Goal: Transaction & Acquisition: Purchase product/service

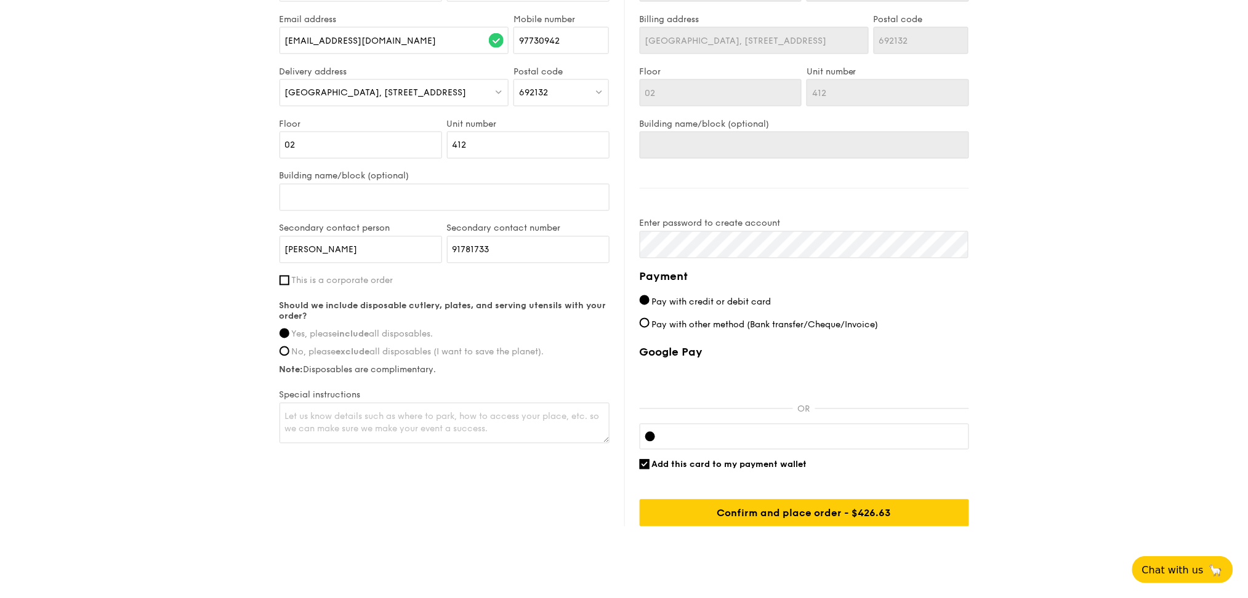
scroll to position [737, 0]
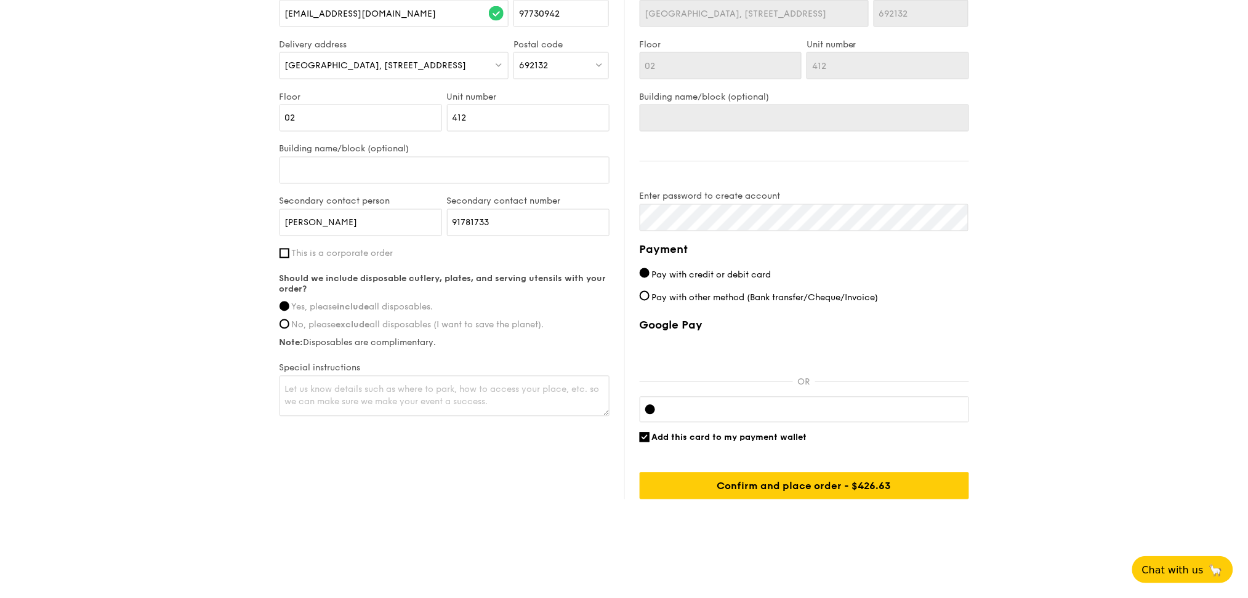
click at [901, 415] on div at bounding box center [803, 410] width 329 height 26
click at [946, 421] on div at bounding box center [803, 410] width 329 height 26
click at [946, 415] on div at bounding box center [803, 410] width 329 height 26
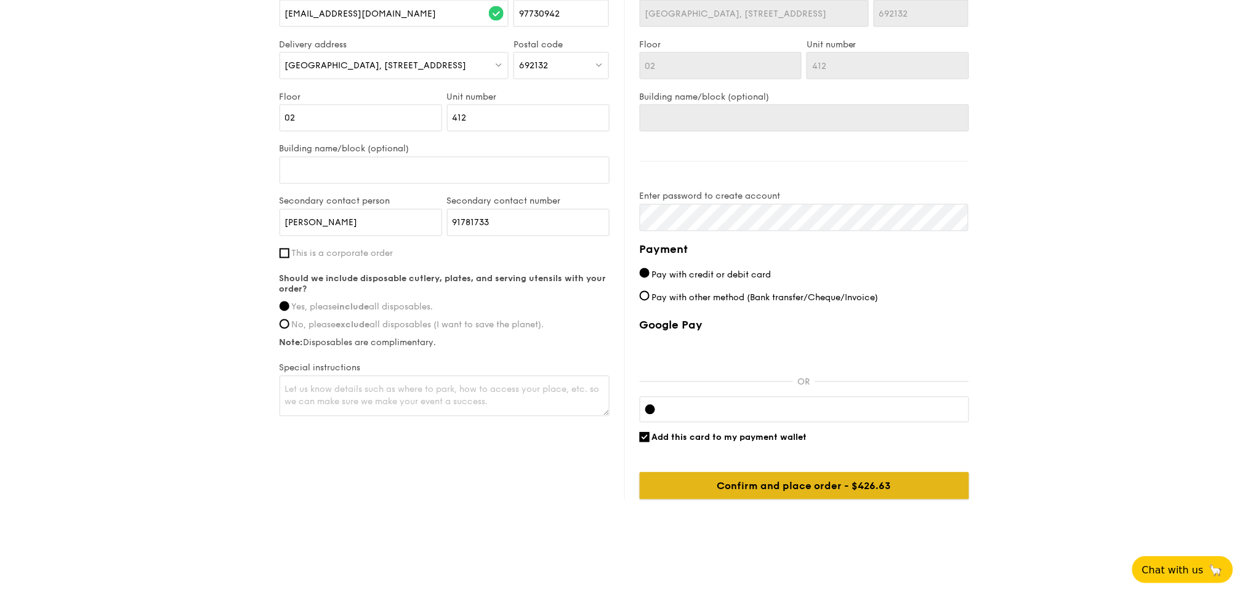
click at [813, 489] on input "Confirm and place order - $426.63" at bounding box center [803, 486] width 329 height 27
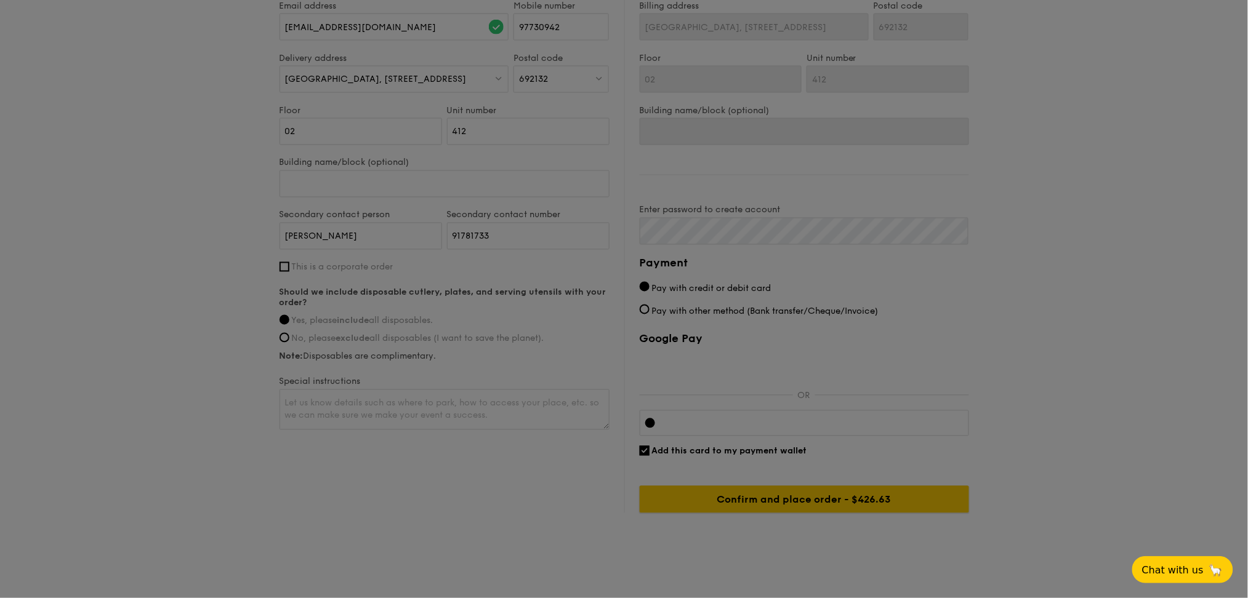
scroll to position [327, 0]
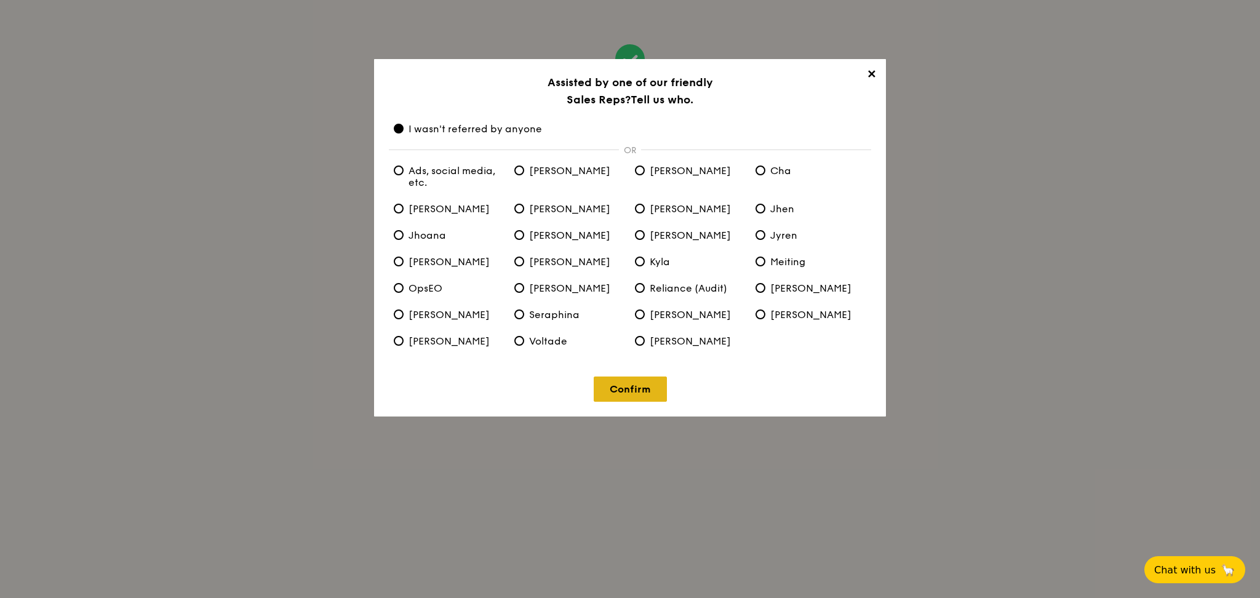
click at [662, 394] on link "Confirm" at bounding box center [630, 389] width 73 height 25
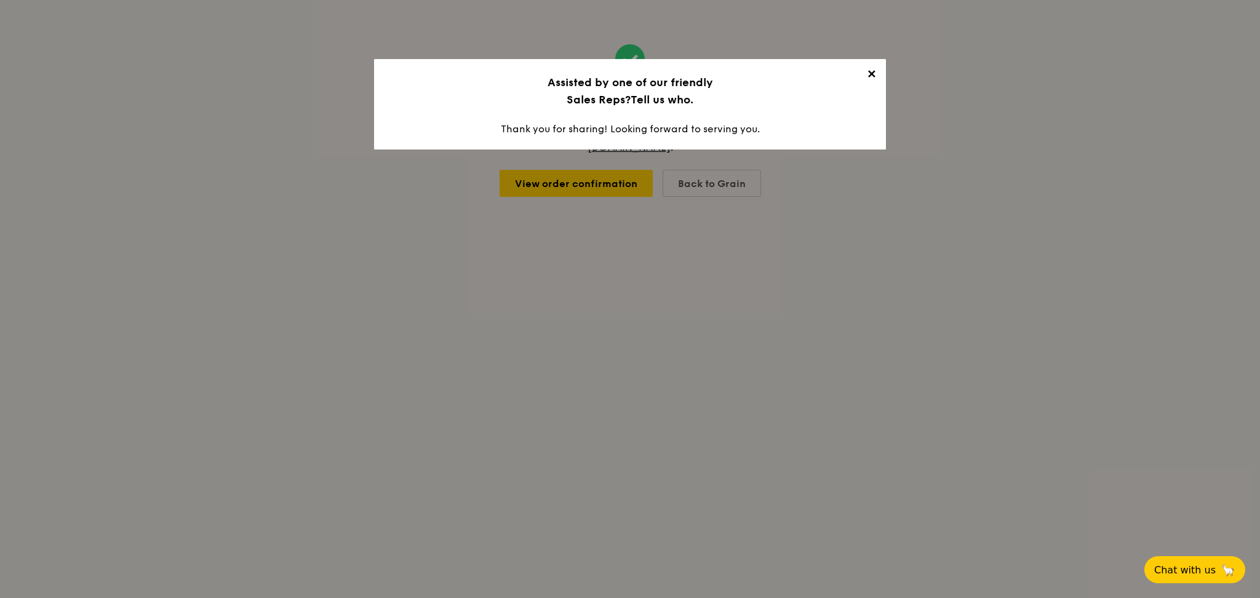
click at [672, 103] on span "Tell us who." at bounding box center [662, 100] width 63 height 14
click at [648, 127] on div "✕ Assisted by one of our friendly Sales Reps? Tell us who. Thank you for sharin…" at bounding box center [630, 104] width 512 height 90
click at [873, 75] on span "✕" at bounding box center [871, 76] width 17 height 17
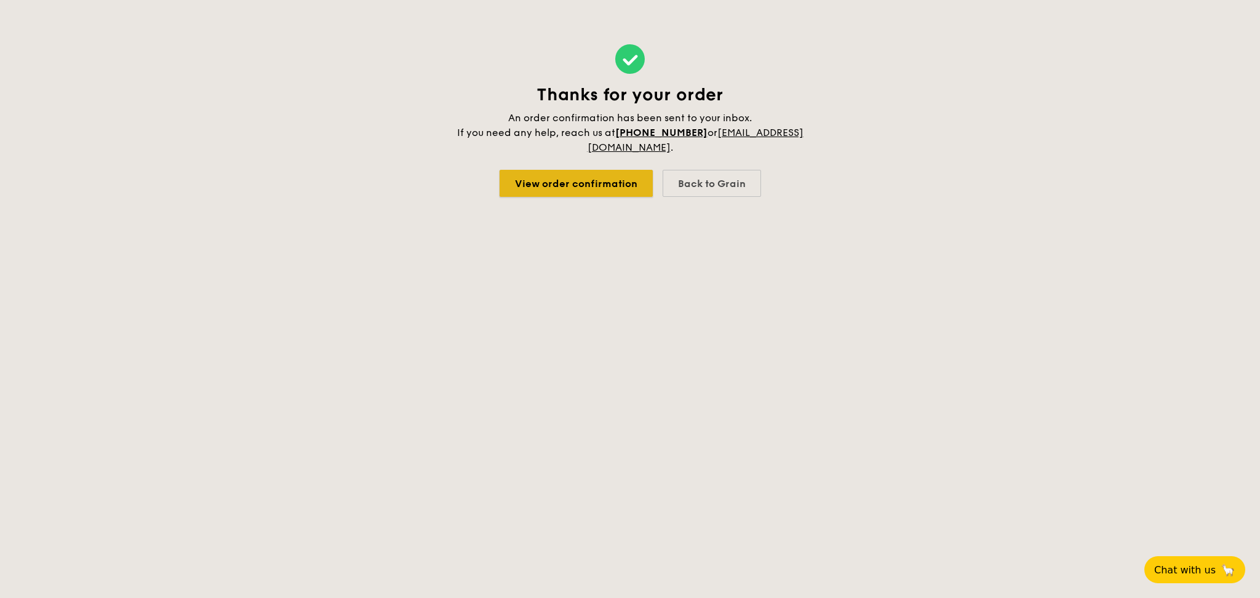
click at [539, 193] on link "View order confirmation" at bounding box center [576, 183] width 153 height 27
